Goal: Find specific page/section: Find specific page/section

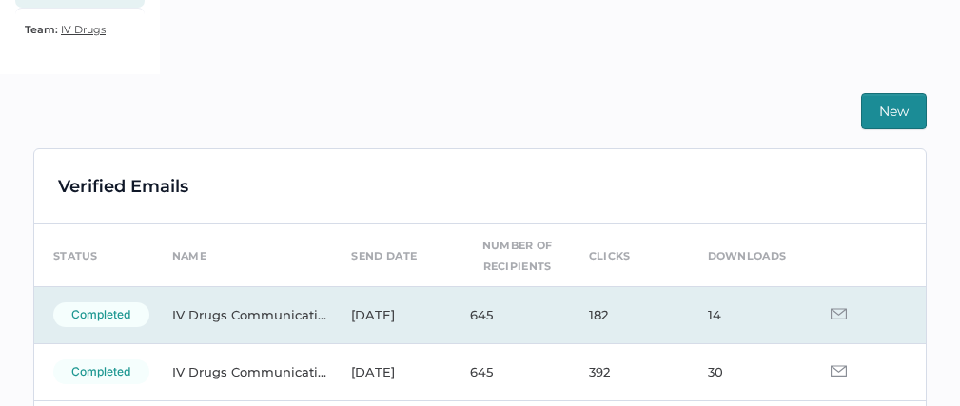
scroll to position [403, 0]
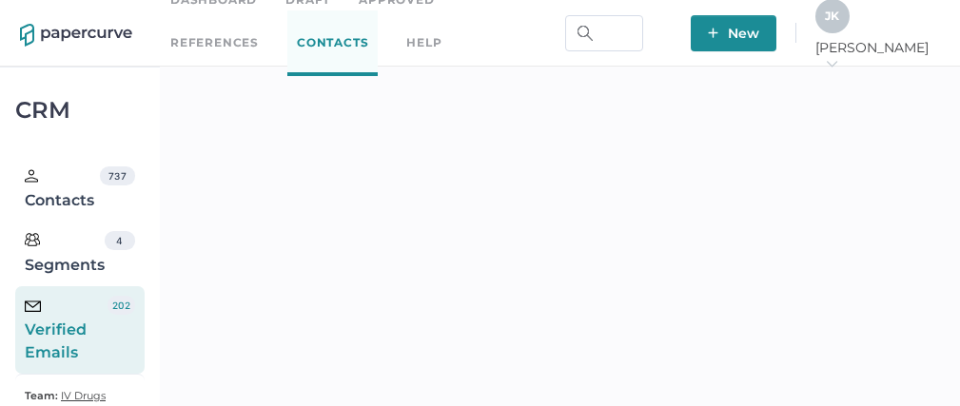
click at [91, 311] on div "Verified Emails" at bounding box center [66, 330] width 83 height 69
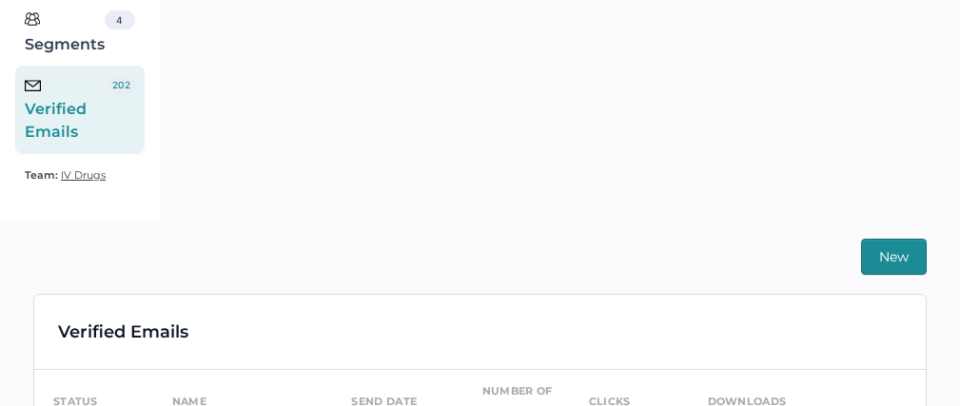
scroll to position [446, 0]
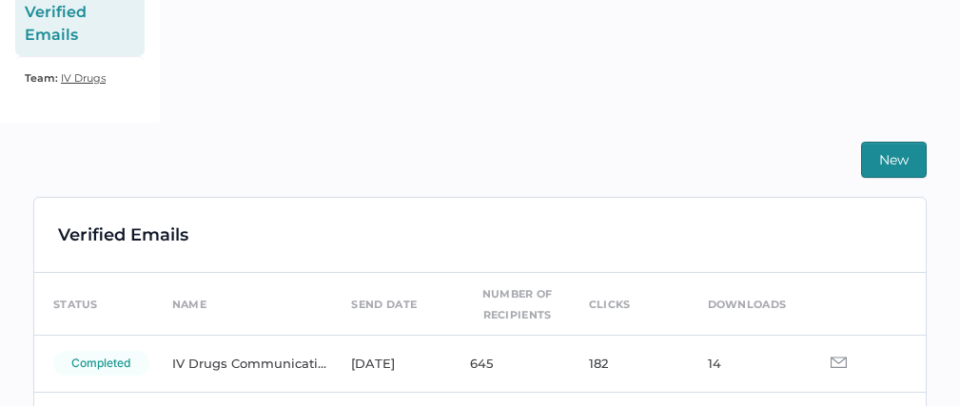
scroll to position [446, 0]
